Goal: Task Accomplishment & Management: Use online tool/utility

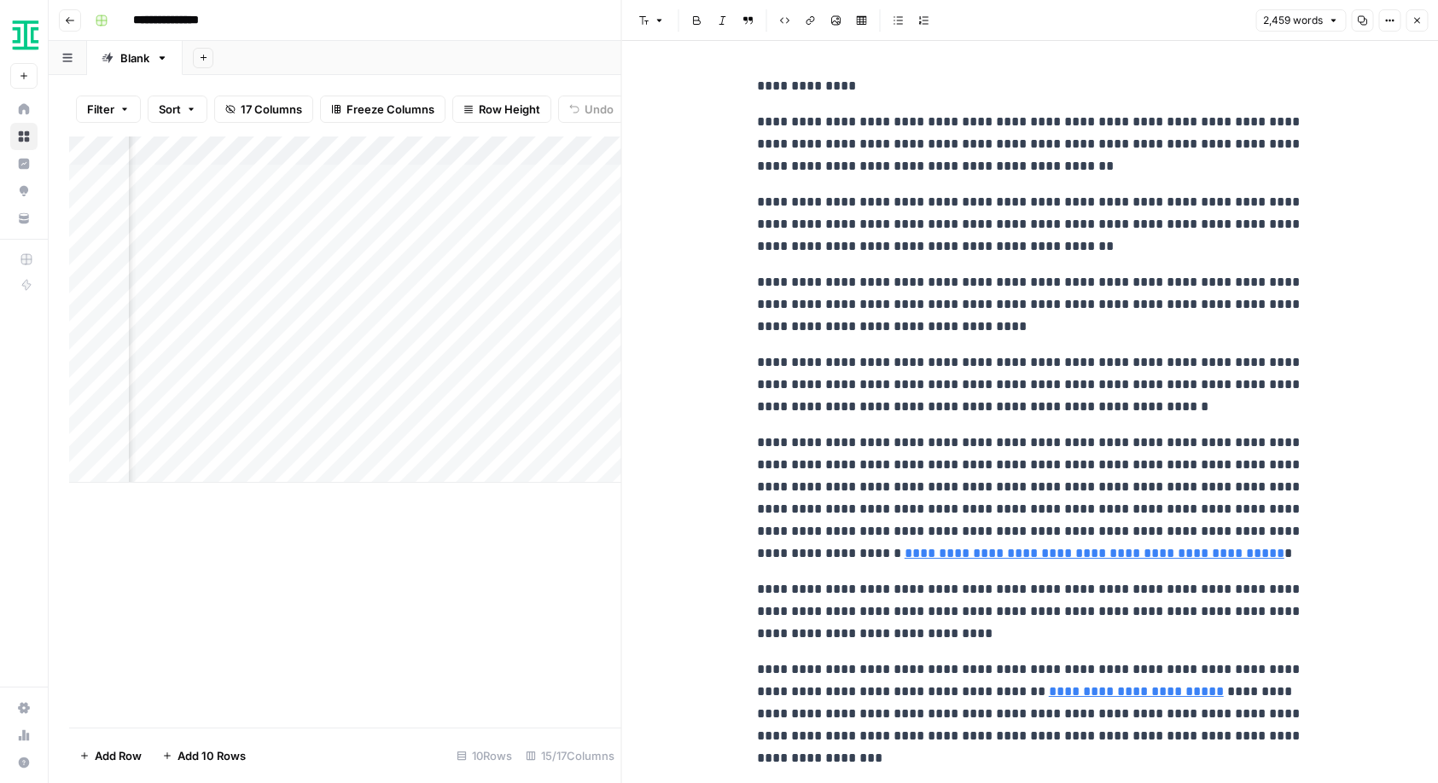
scroll to position [427, 0]
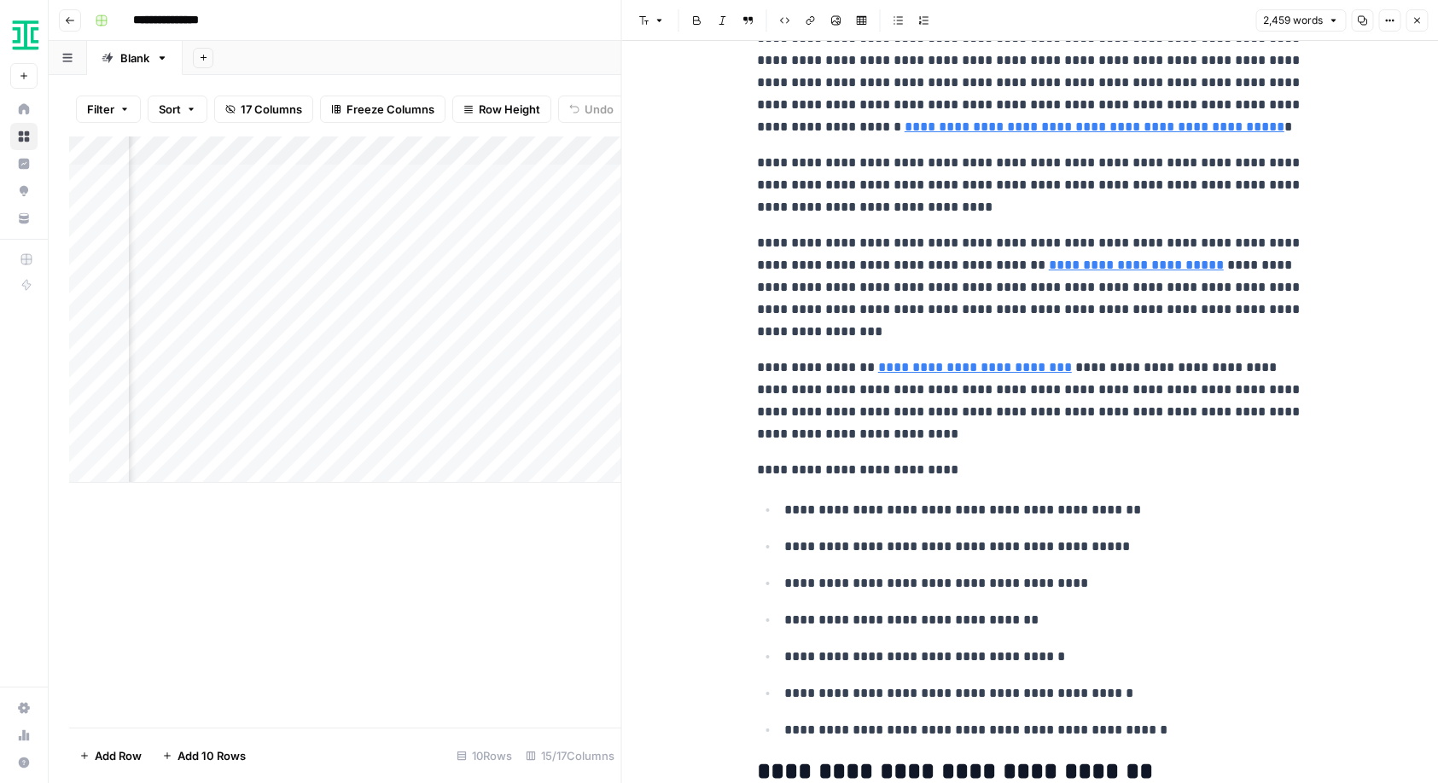
click at [1418, 21] on icon "button" at bounding box center [1416, 20] width 10 height 10
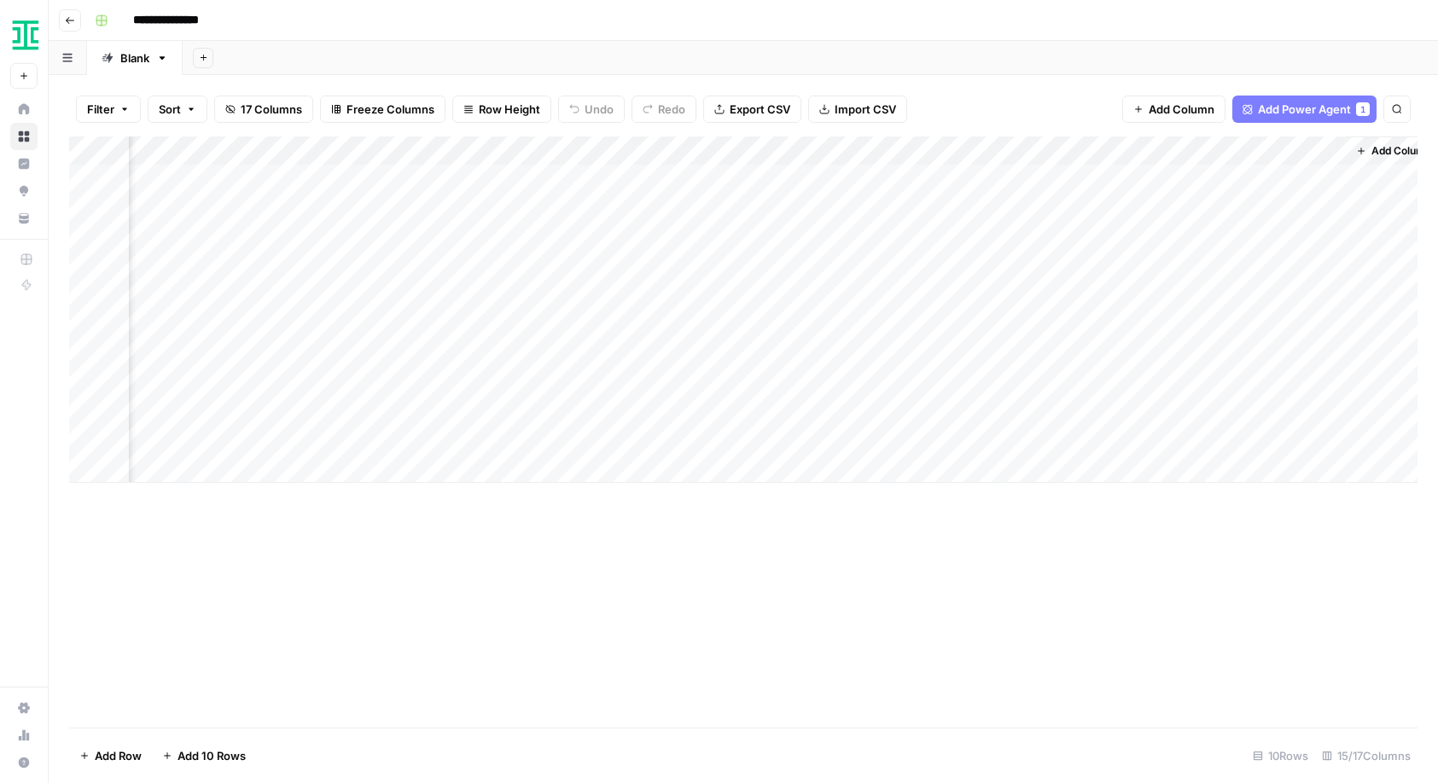
scroll to position [0, 1574]
click at [936, 409] on div "Add Column" at bounding box center [743, 310] width 1348 height 346
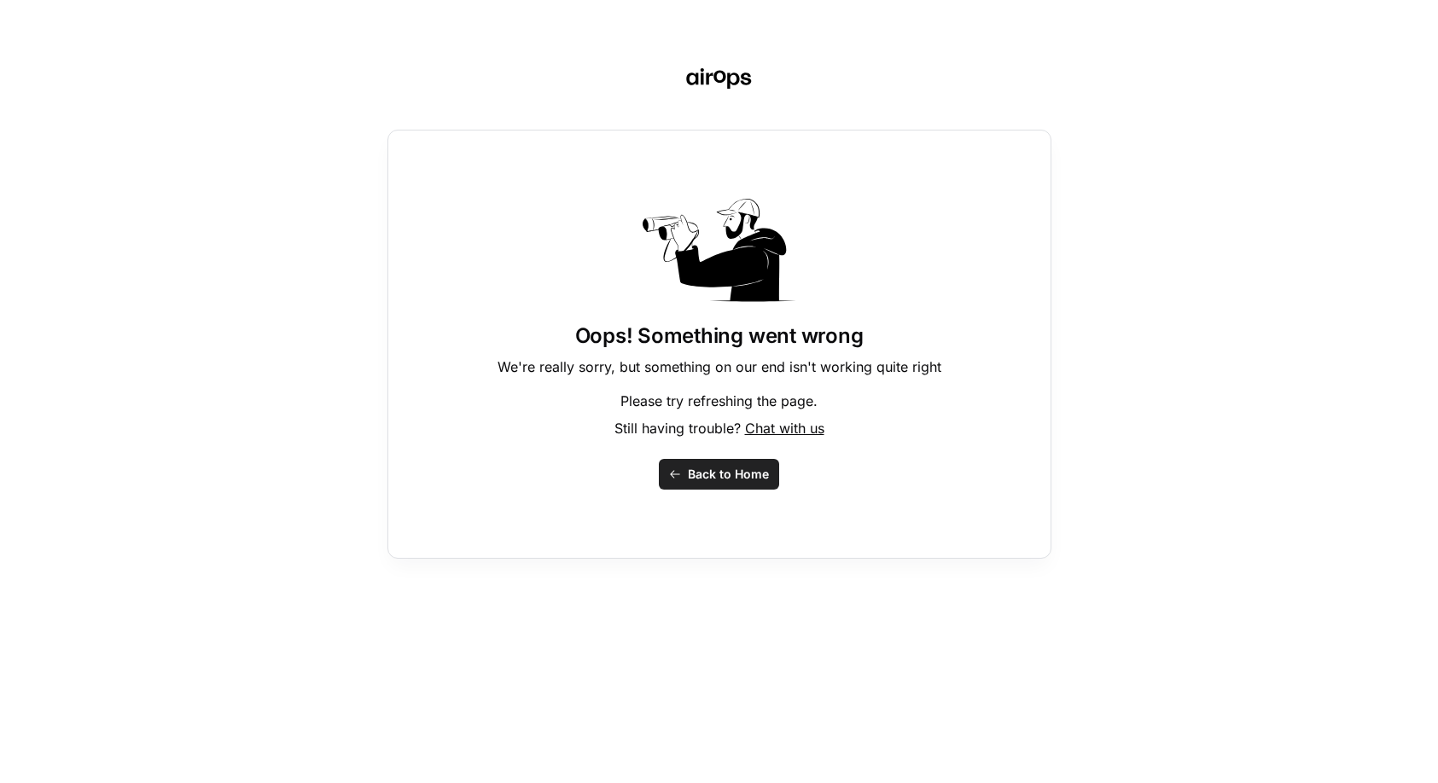
click at [739, 475] on span "Back to Home" at bounding box center [728, 474] width 81 height 17
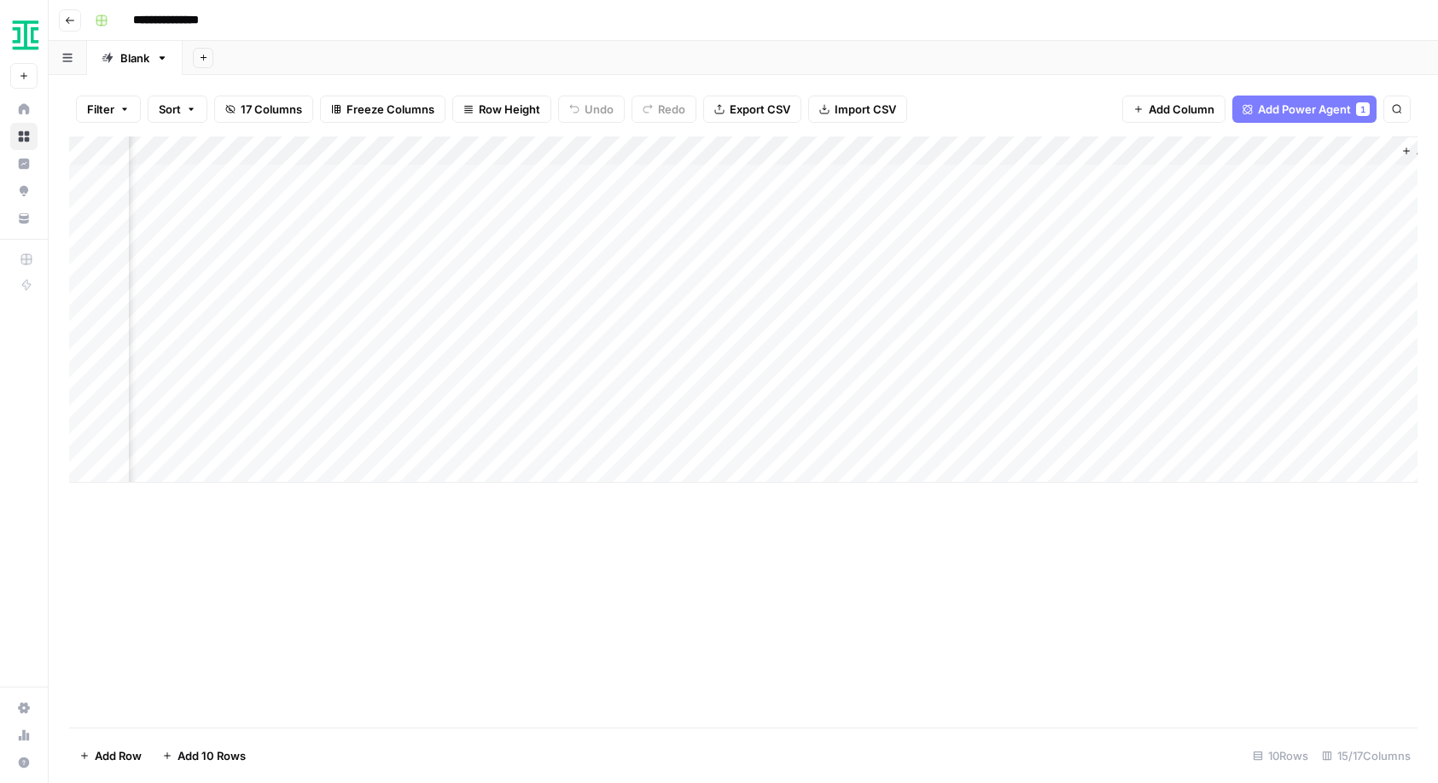
scroll to position [0, 1574]
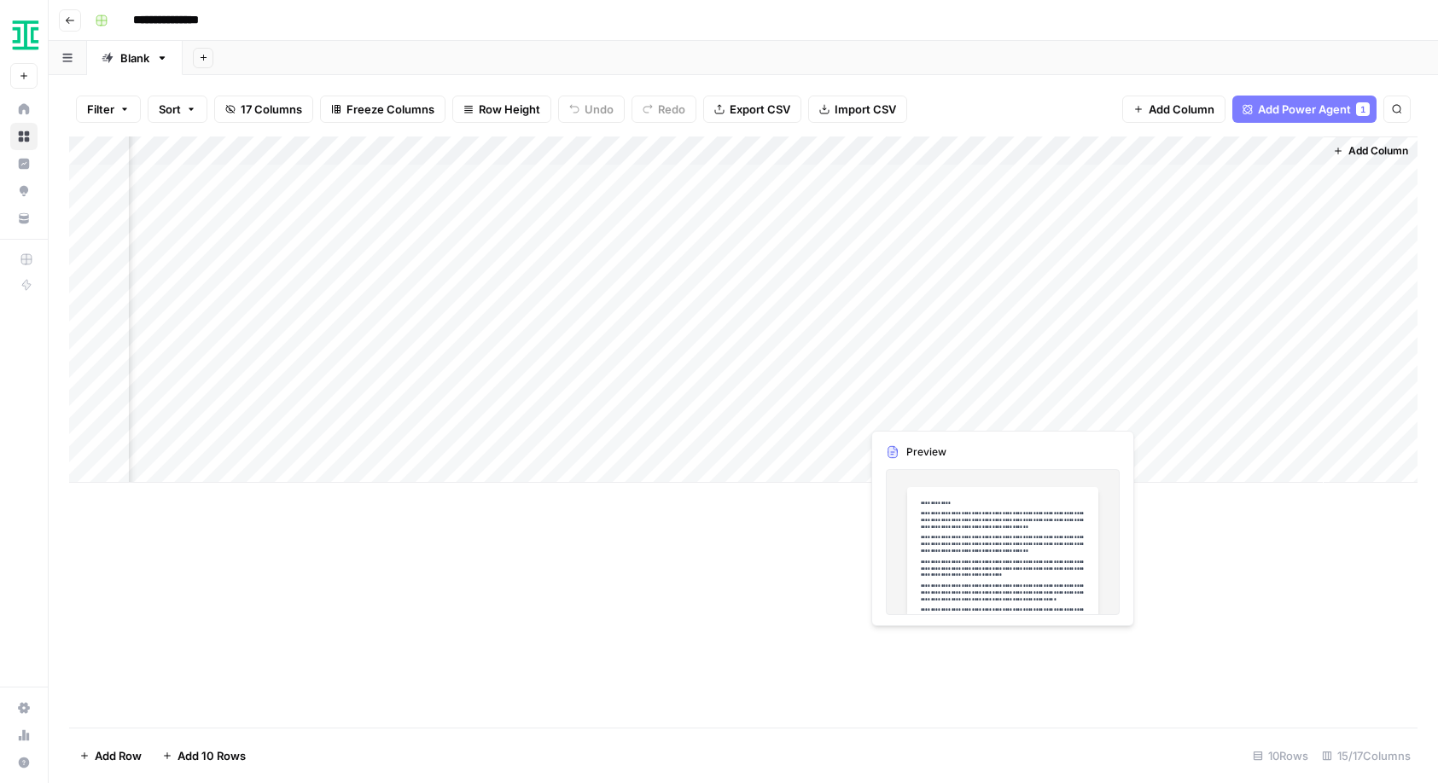
click at [924, 414] on div "Add Column" at bounding box center [743, 310] width 1348 height 346
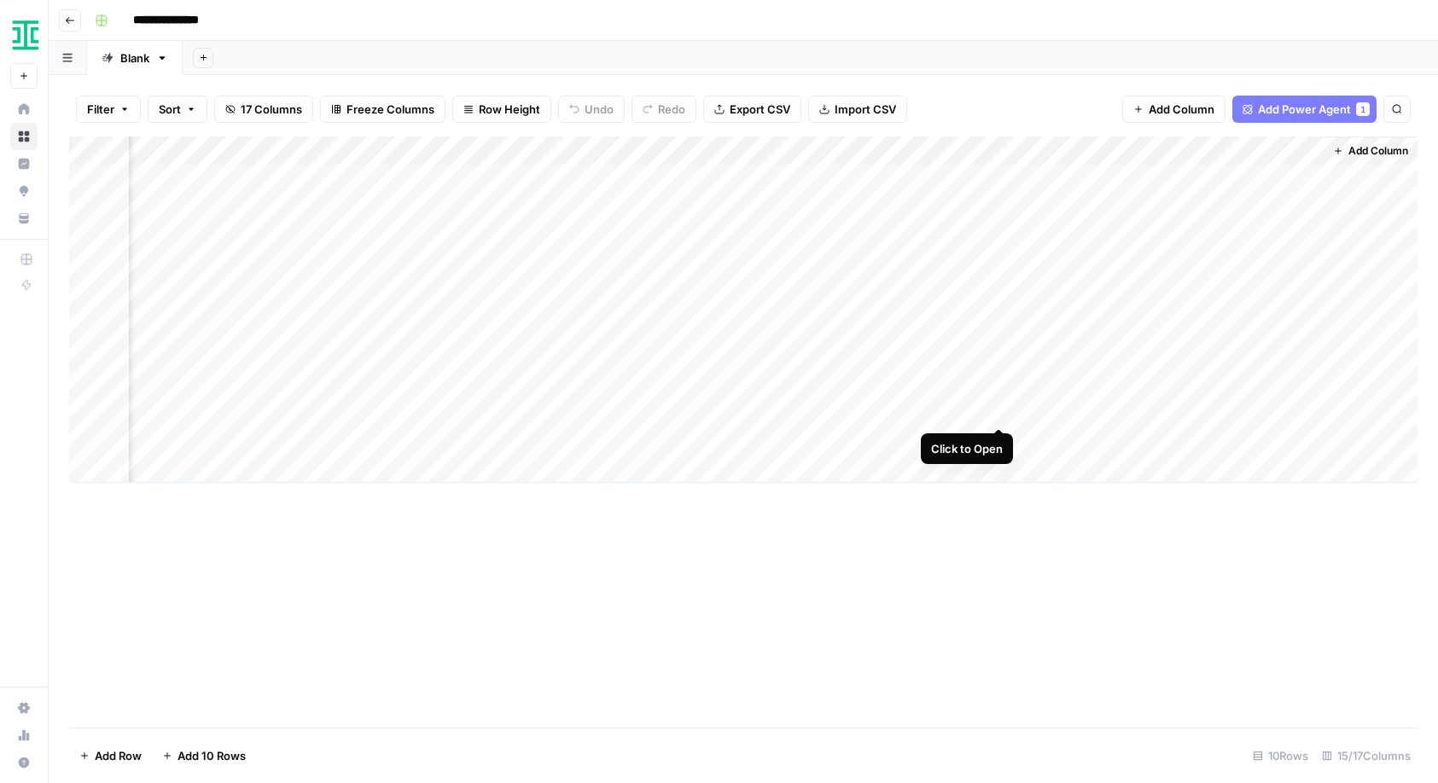
click at [995, 408] on div "Add Column" at bounding box center [743, 310] width 1348 height 346
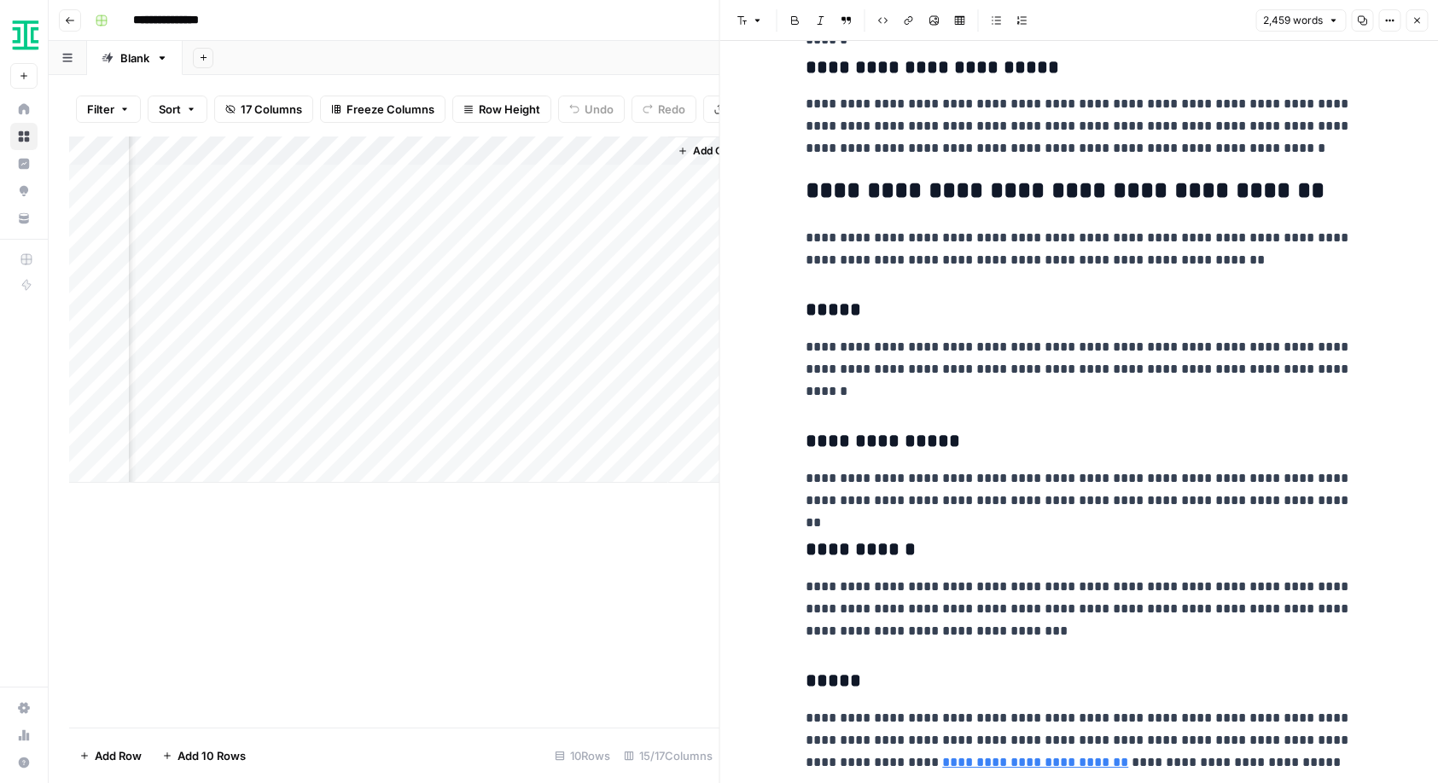
scroll to position [0, 2232]
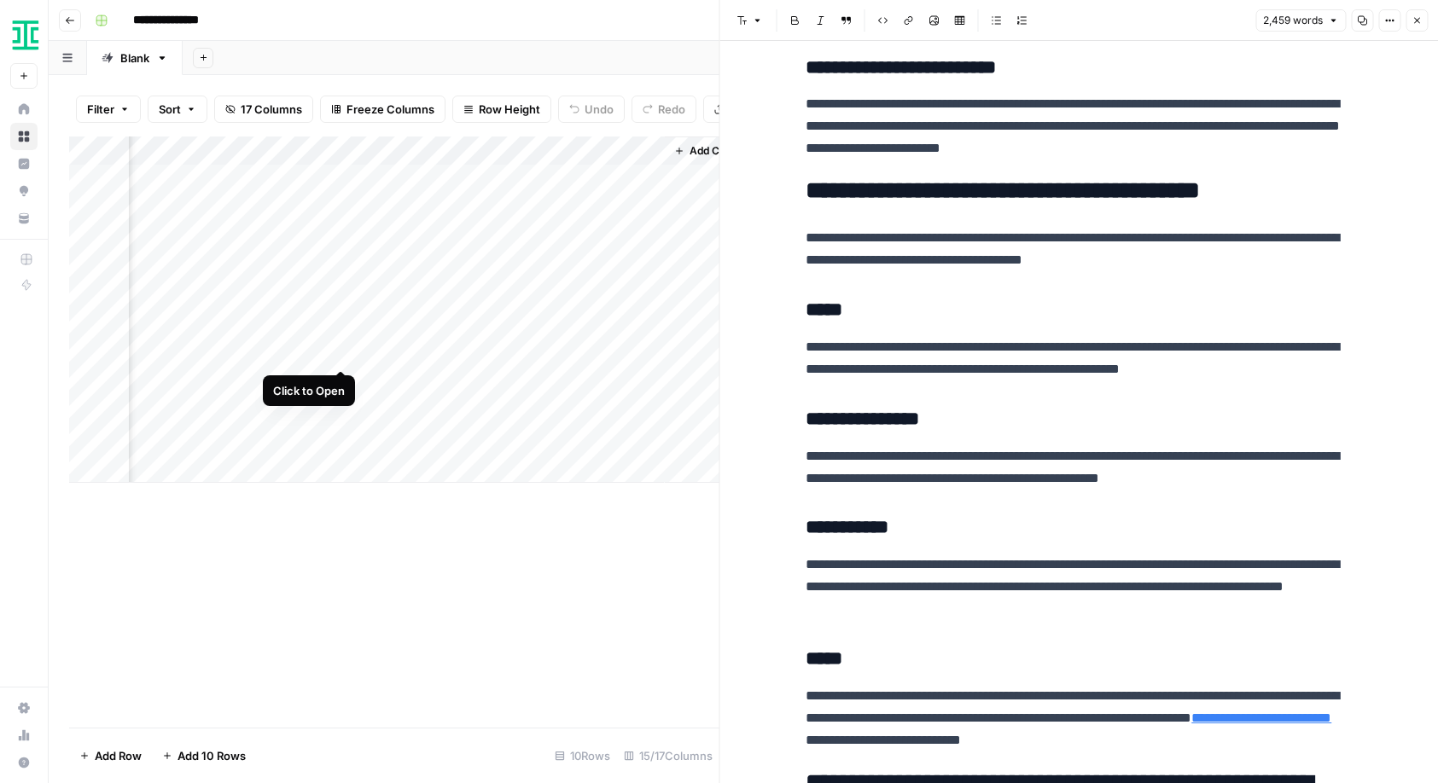
click at [341, 351] on div "Add Column" at bounding box center [394, 310] width 650 height 346
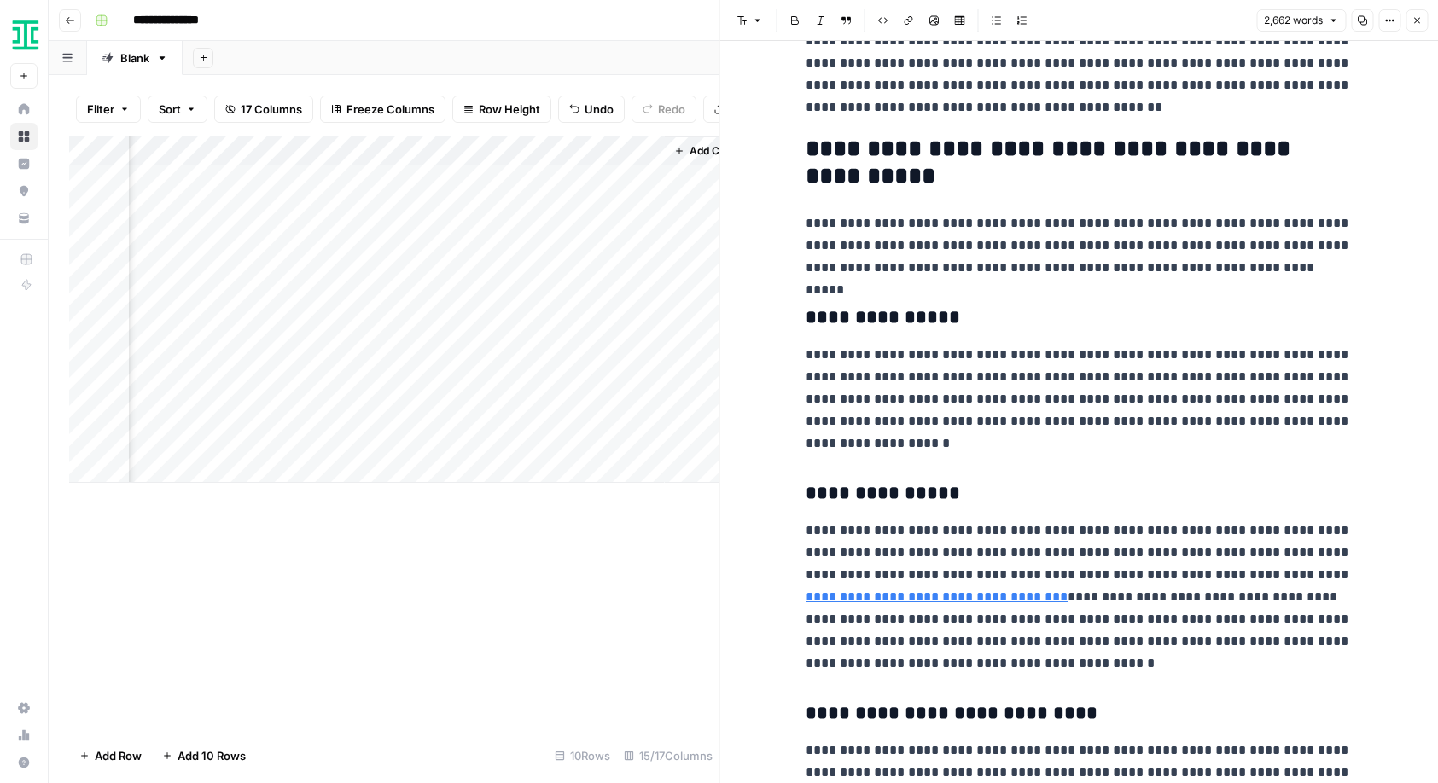
scroll to position [2098, 0]
click at [1420, 24] on icon "button" at bounding box center [1416, 20] width 10 height 10
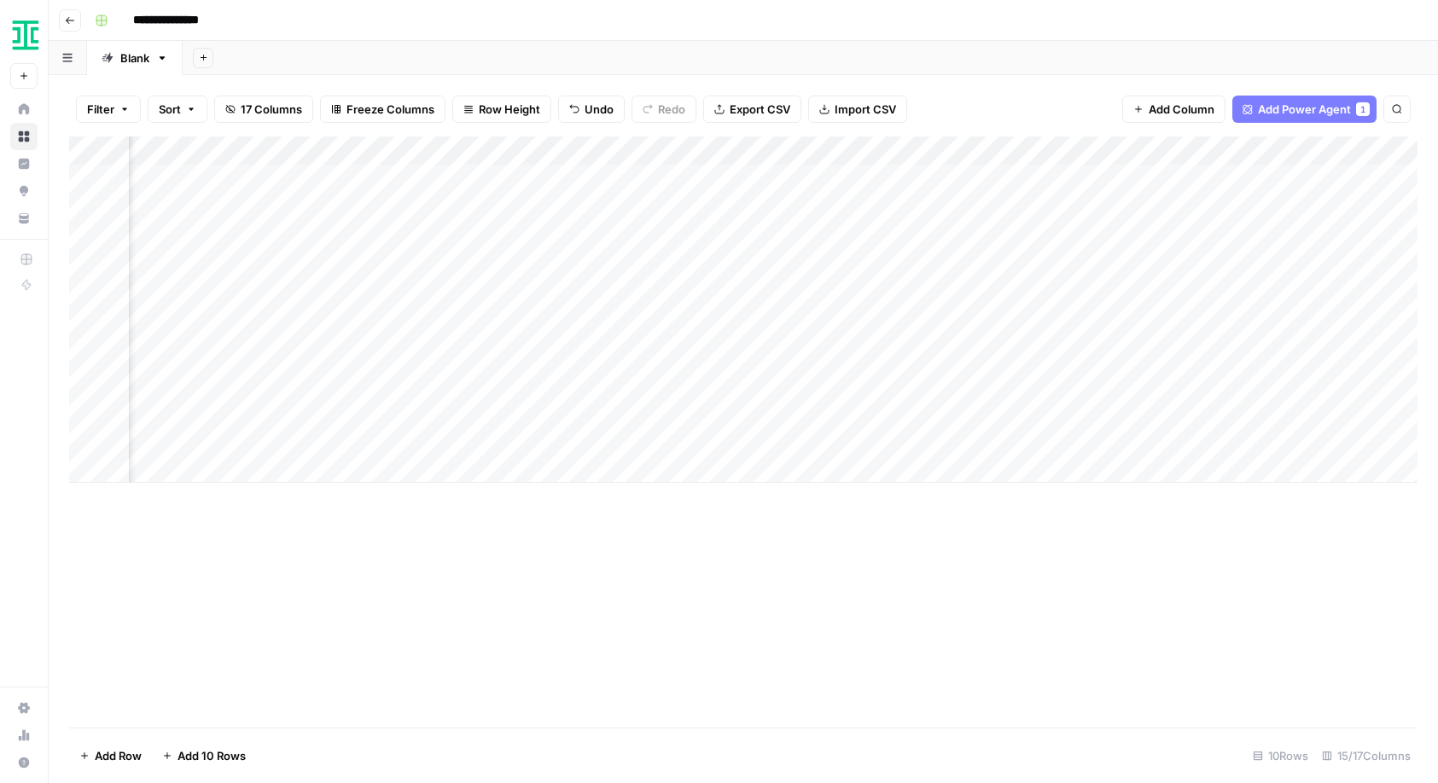
scroll to position [0, 323]
click at [1226, 322] on div "Add Column" at bounding box center [743, 310] width 1348 height 346
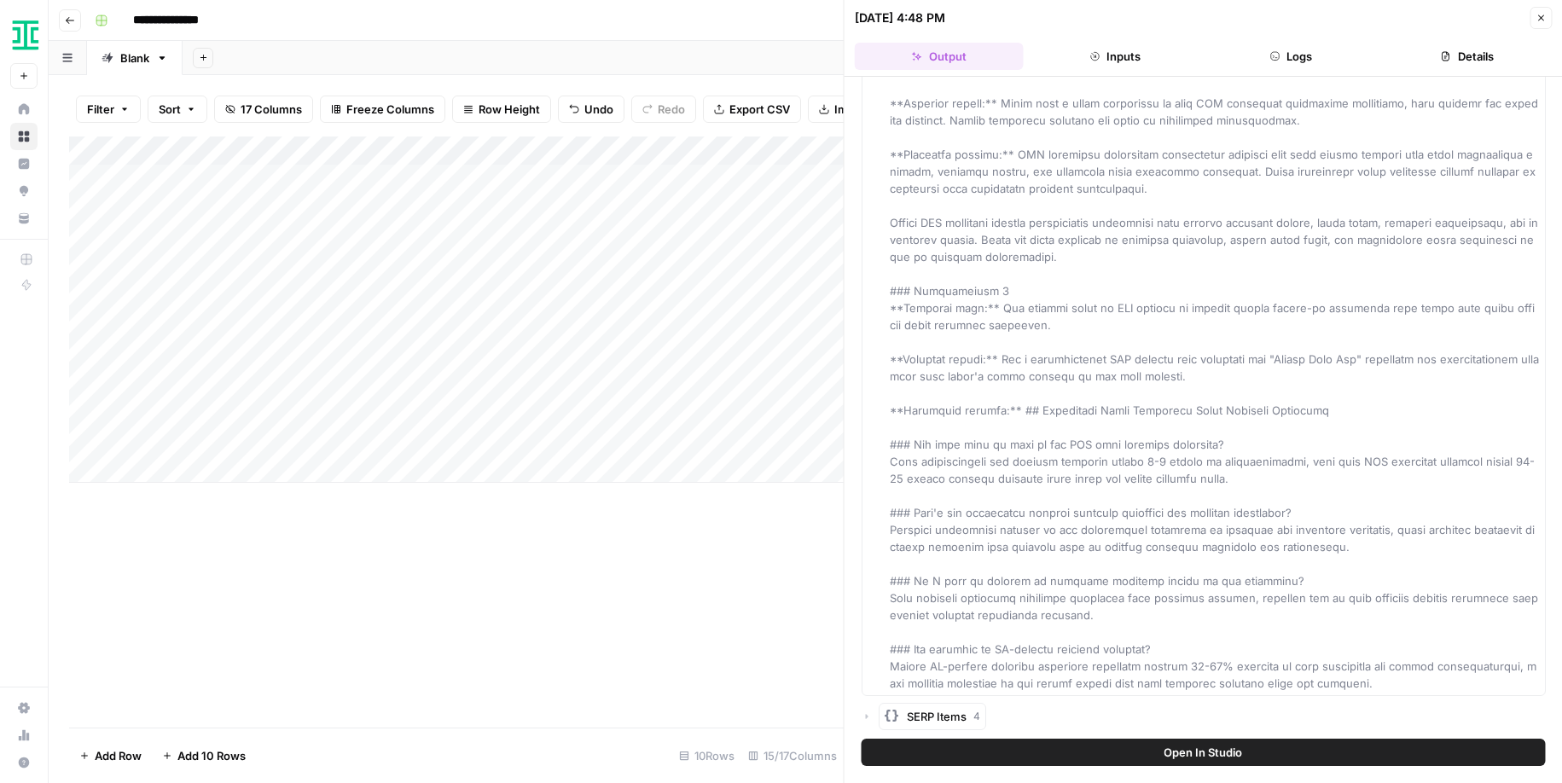
click at [1437, 17] on button "Close" at bounding box center [1541, 18] width 22 height 22
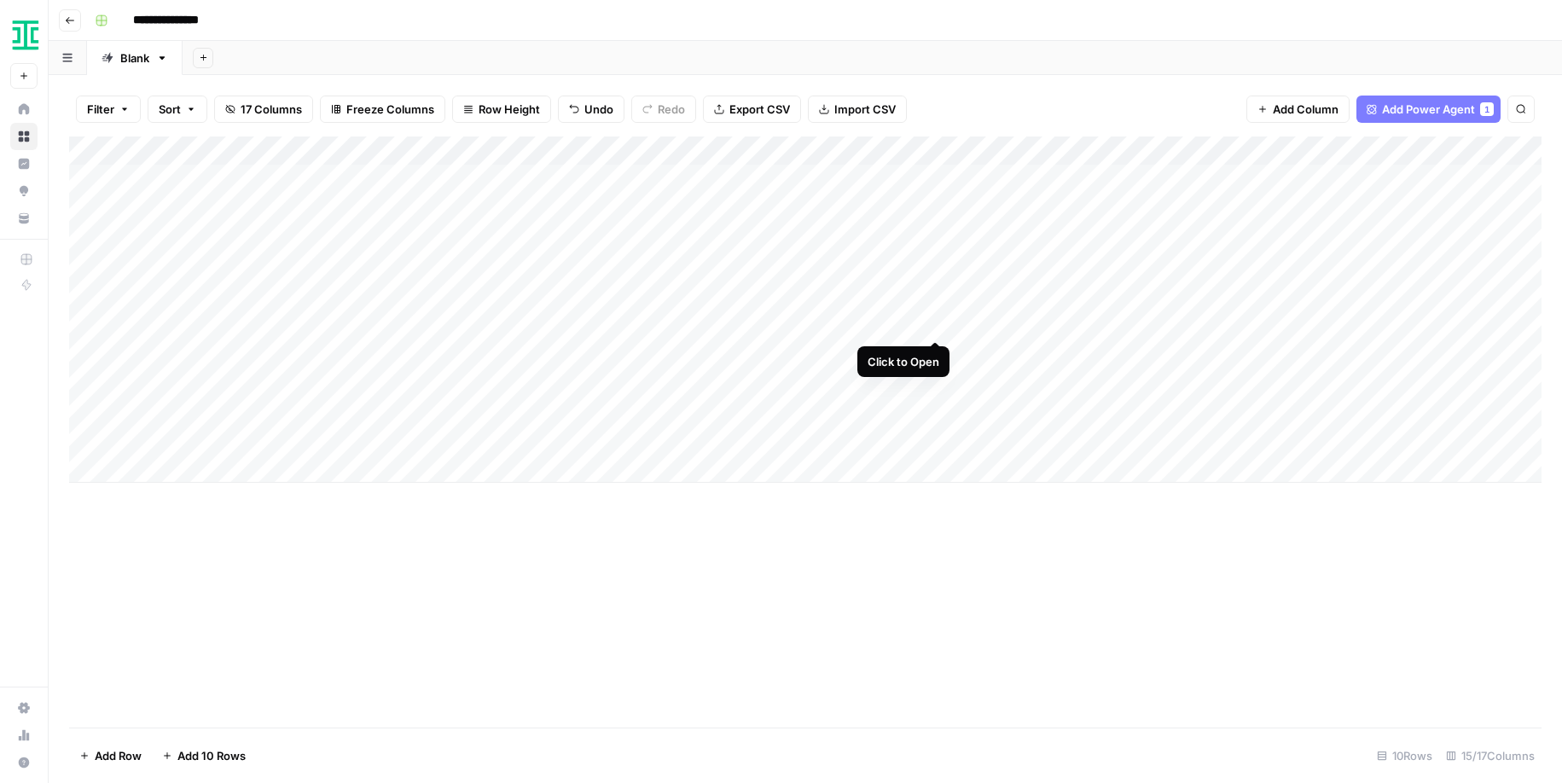
click at [933, 321] on div "Add Column" at bounding box center [805, 310] width 1473 height 346
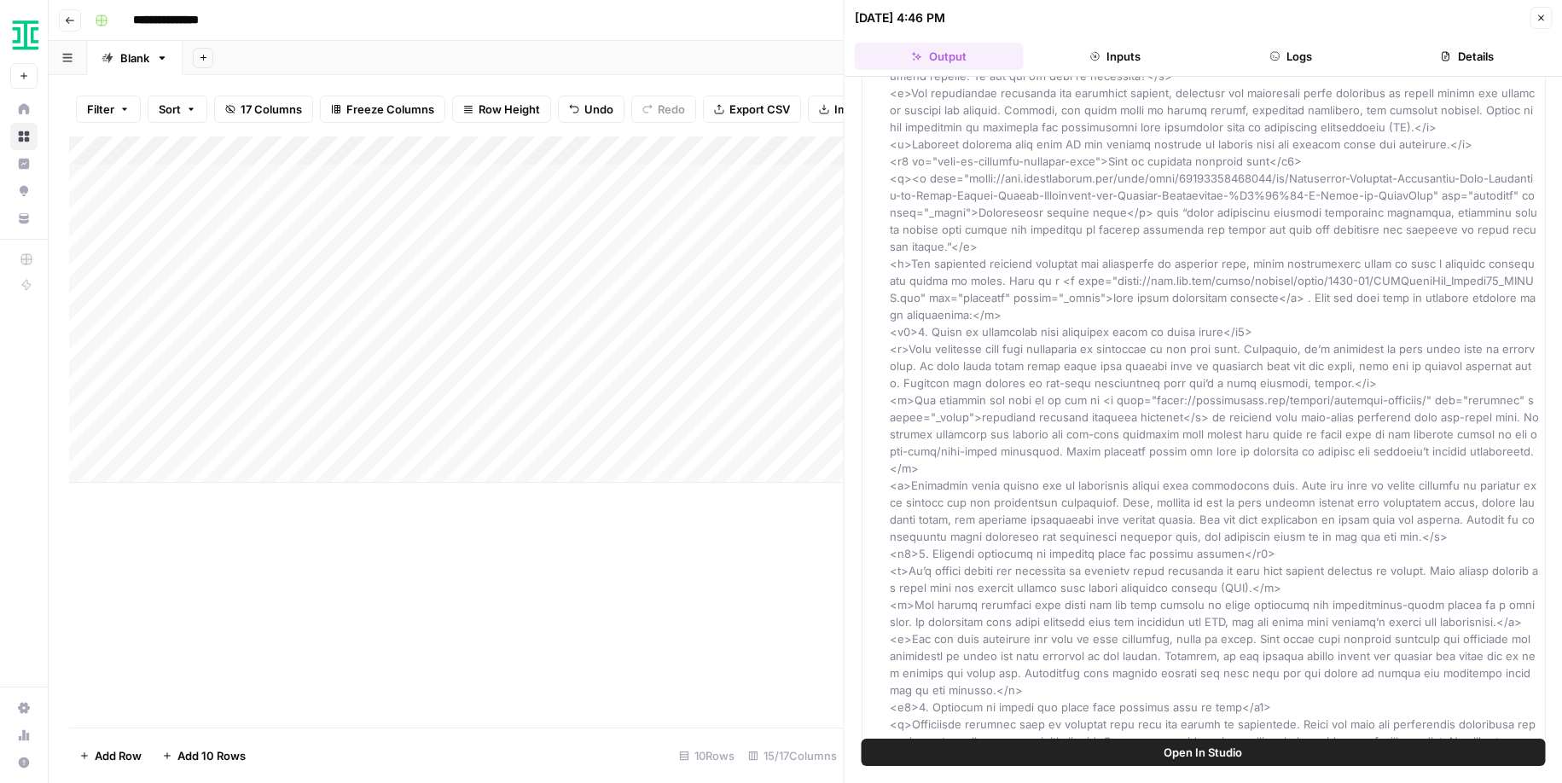
scroll to position [660, 0]
click at [1202, 755] on span "Open In Studio" at bounding box center [1203, 752] width 78 height 17
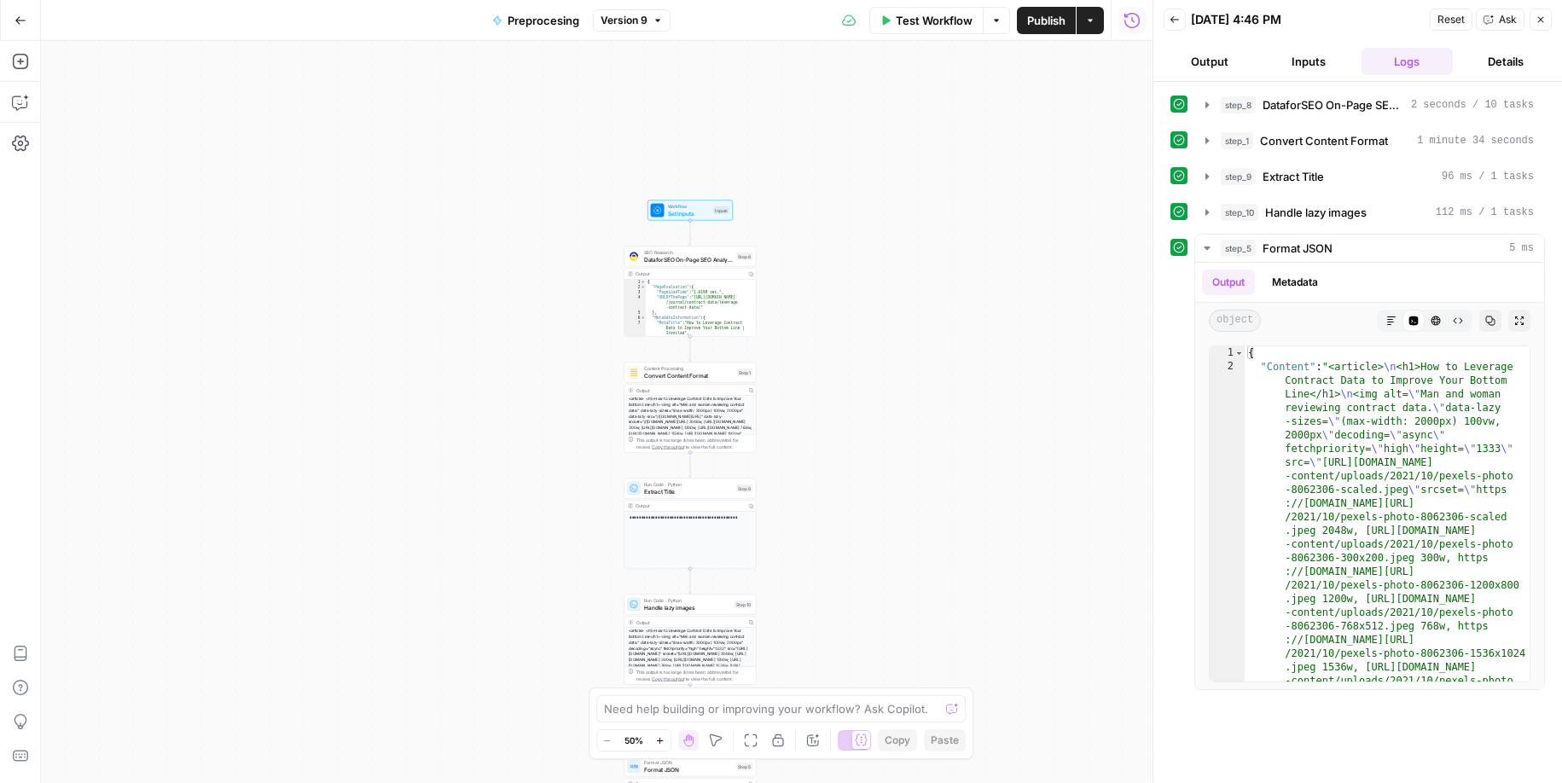
click at [26, 22] on button "Go Back" at bounding box center [20, 20] width 31 height 31
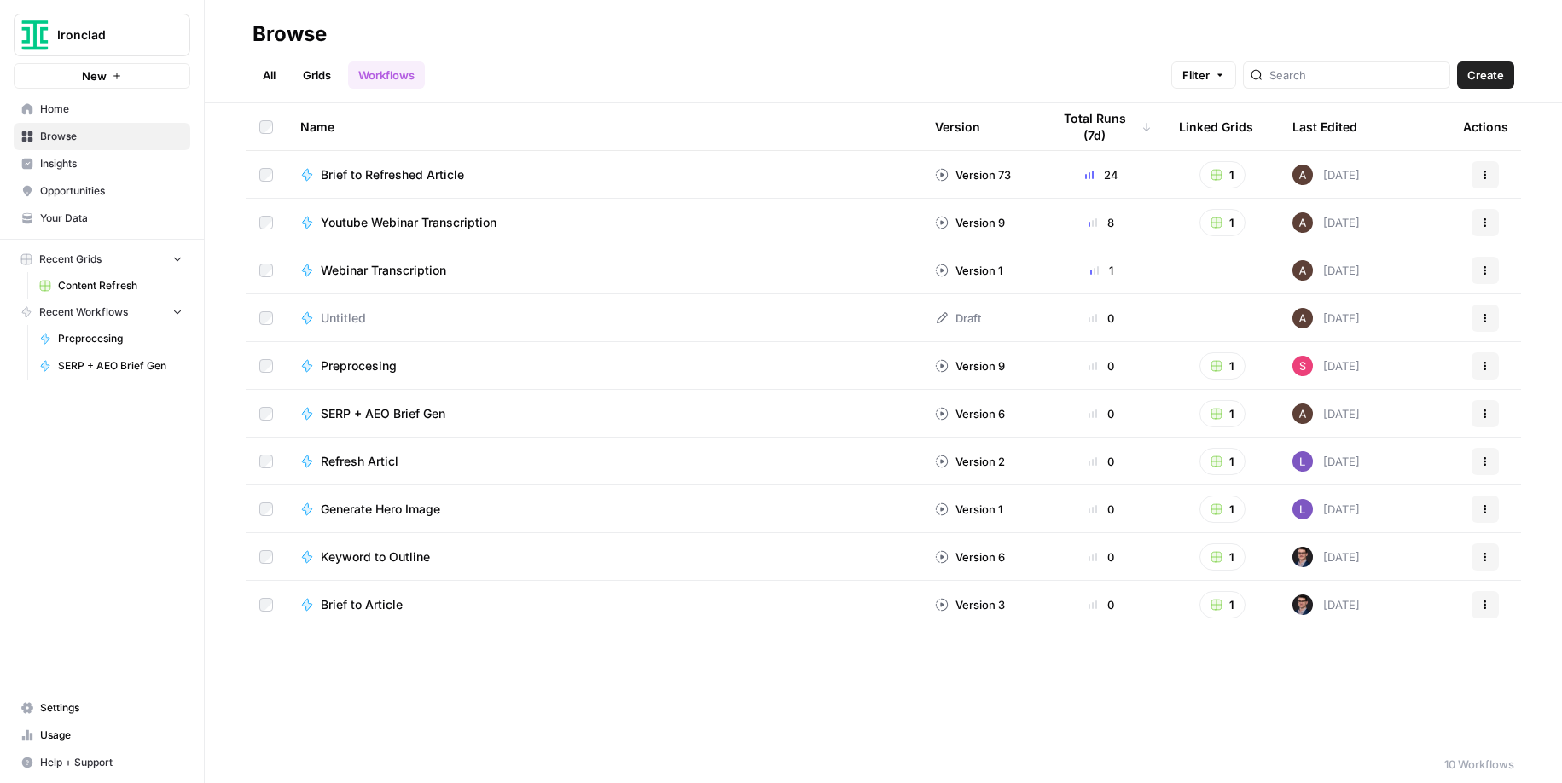
click at [580, 39] on h2 "Browse" at bounding box center [884, 33] width 1262 height 27
